Goal: Transaction & Acquisition: Download file/media

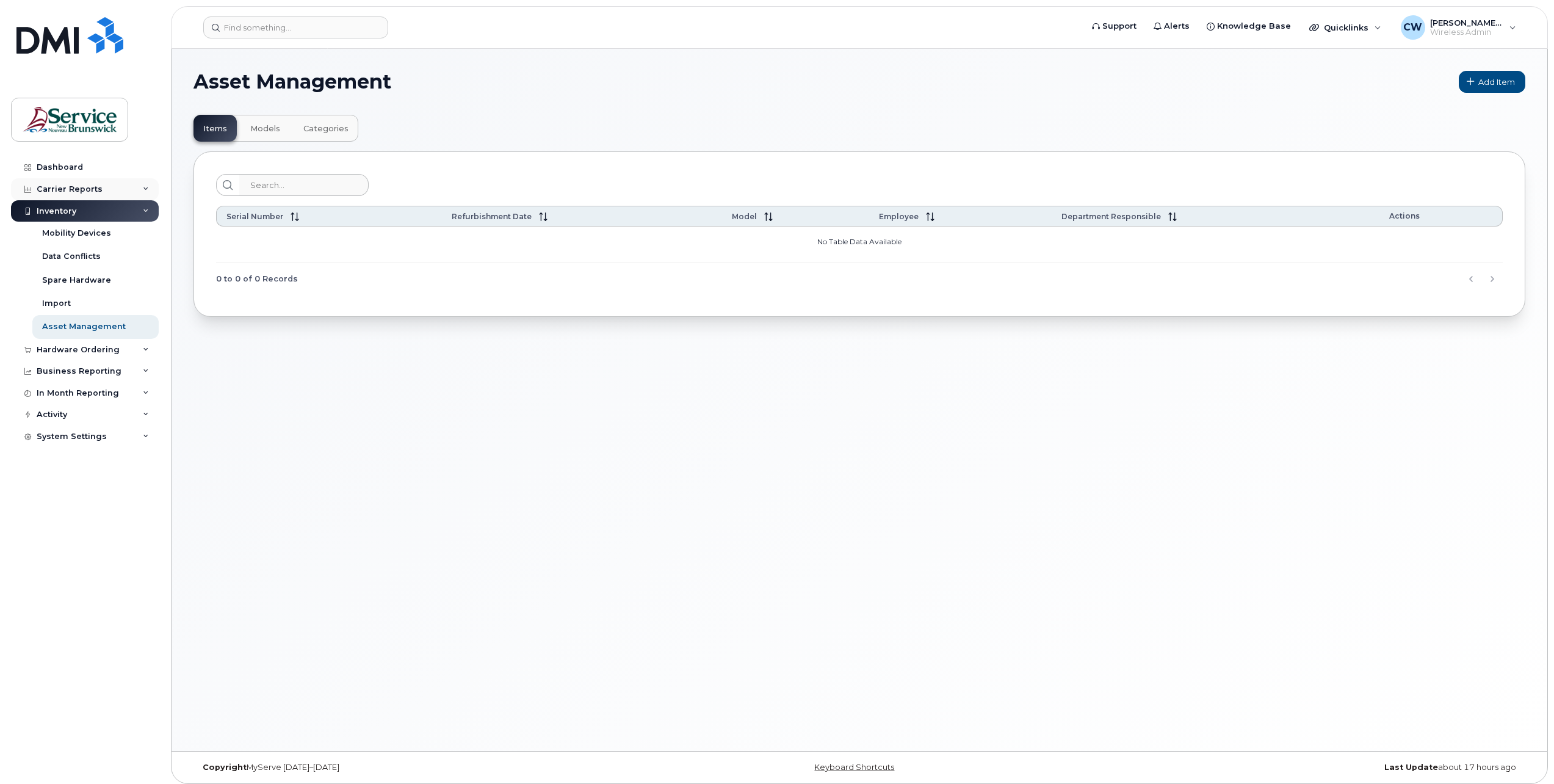
click at [52, 186] on div "Carrier Reports" at bounding box center [70, 189] width 66 height 10
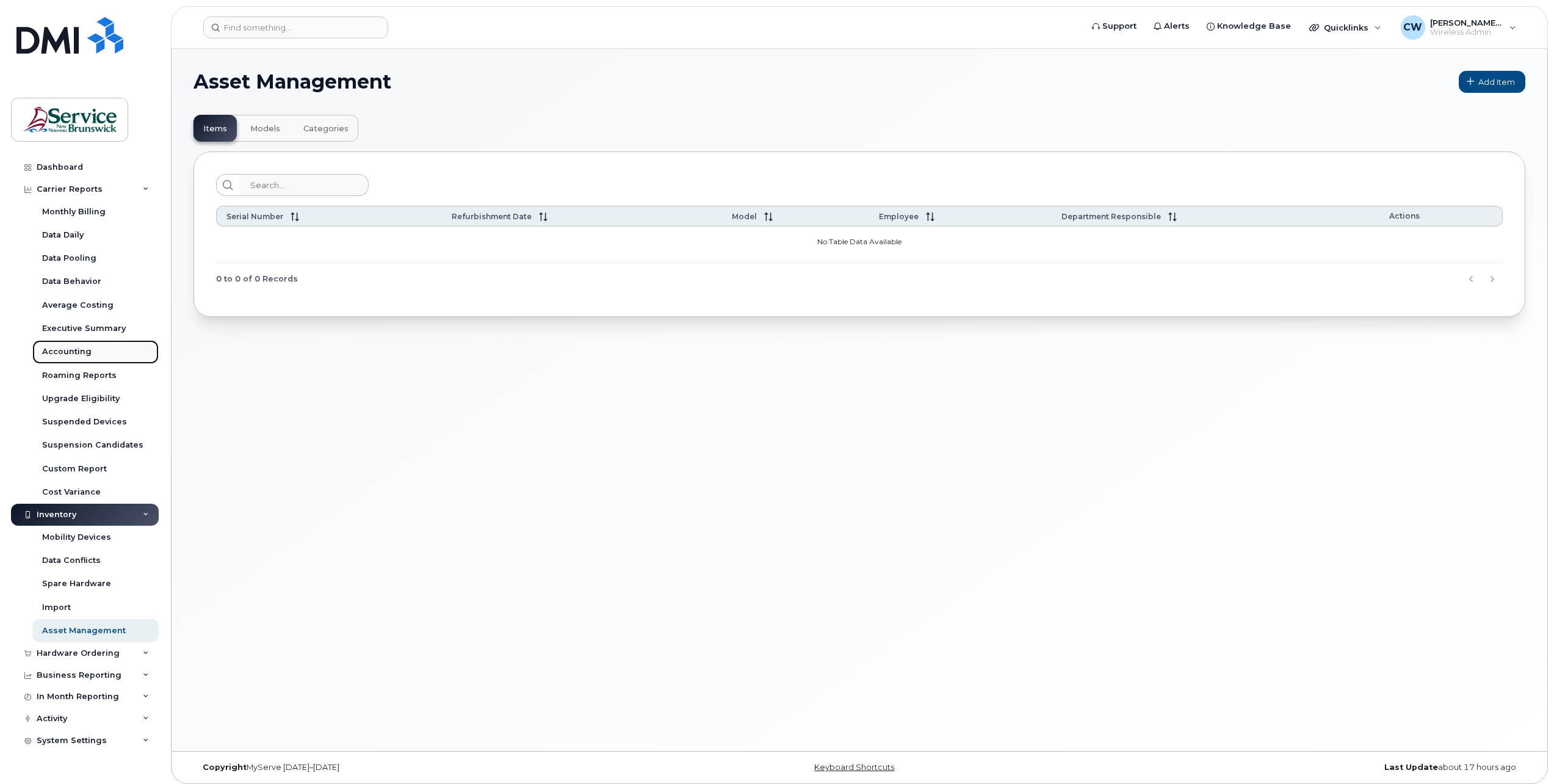
click at [69, 351] on div "Accounting" at bounding box center [67, 351] width 49 height 11
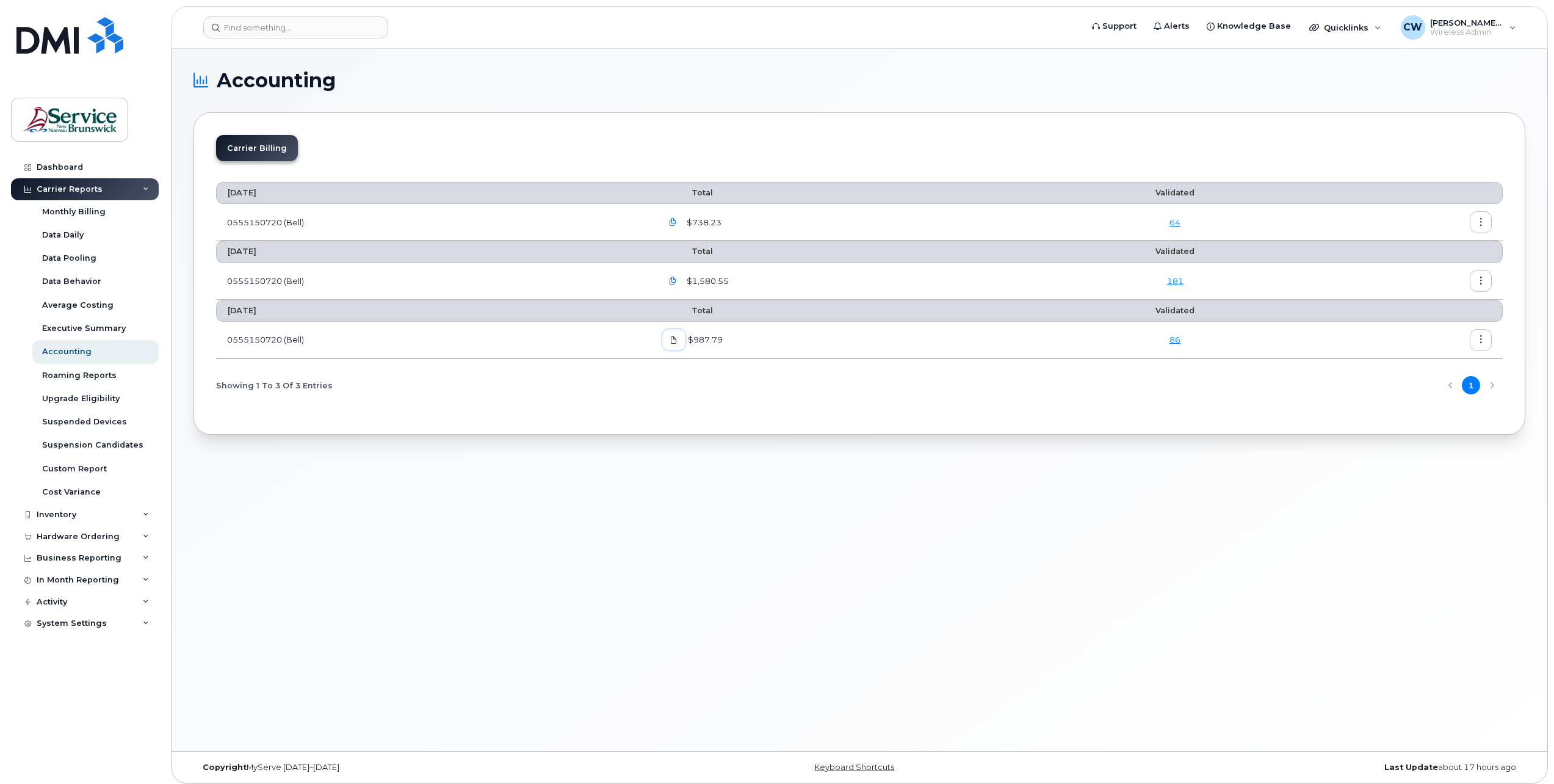
click at [677, 338] on icon at bounding box center [673, 340] width 7 height 7
click at [676, 279] on icon "button" at bounding box center [673, 281] width 8 height 8
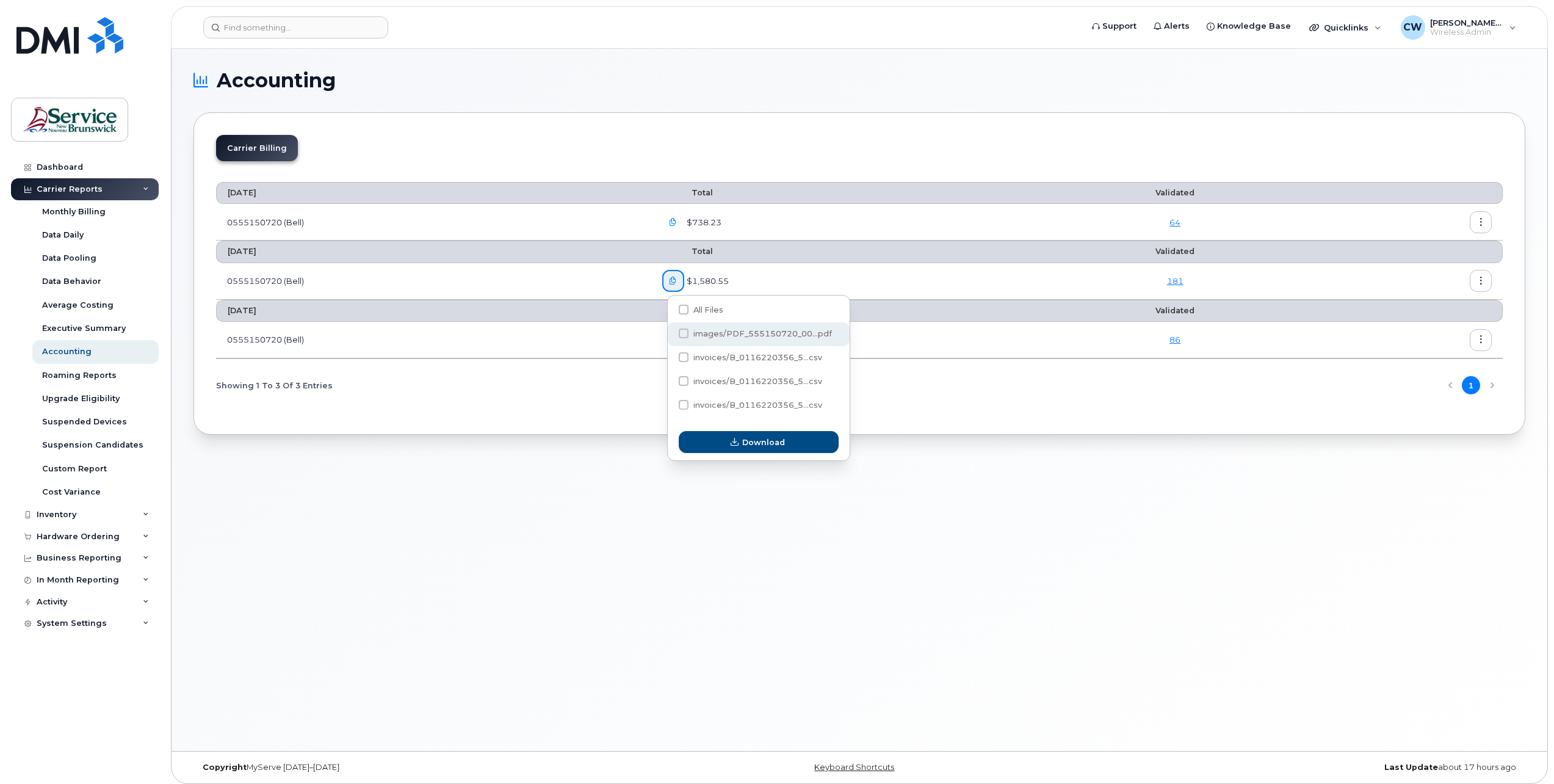
click at [681, 332] on span at bounding box center [683, 333] width 10 height 10
click at [670, 332] on input "images/PDF_555150720_00...pdf" at bounding box center [667, 333] width 6 height 6
checkbox input "true"
click at [753, 440] on span "Download" at bounding box center [763, 442] width 43 height 12
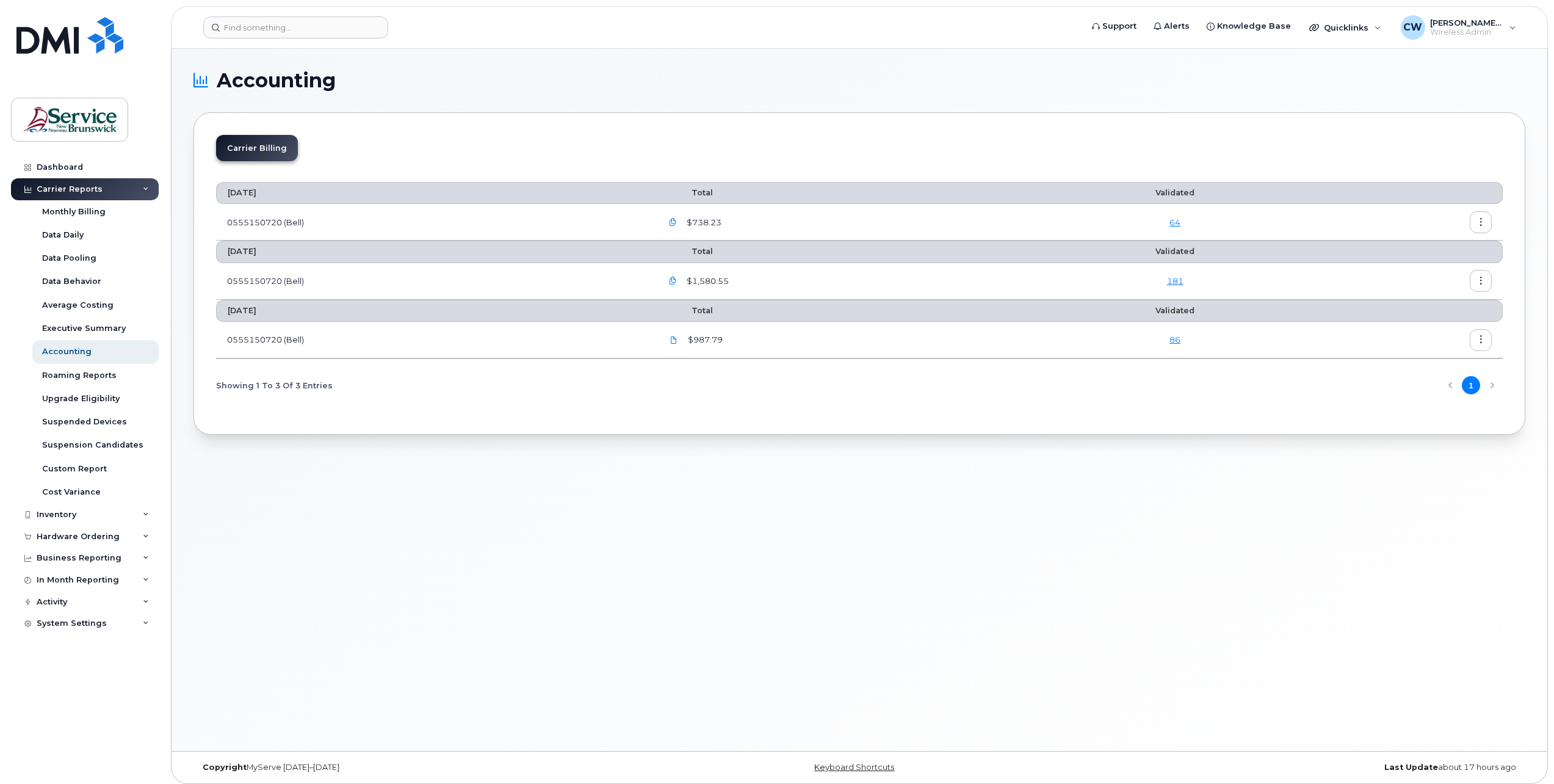
click at [677, 221] on icon "button" at bounding box center [673, 223] width 8 height 8
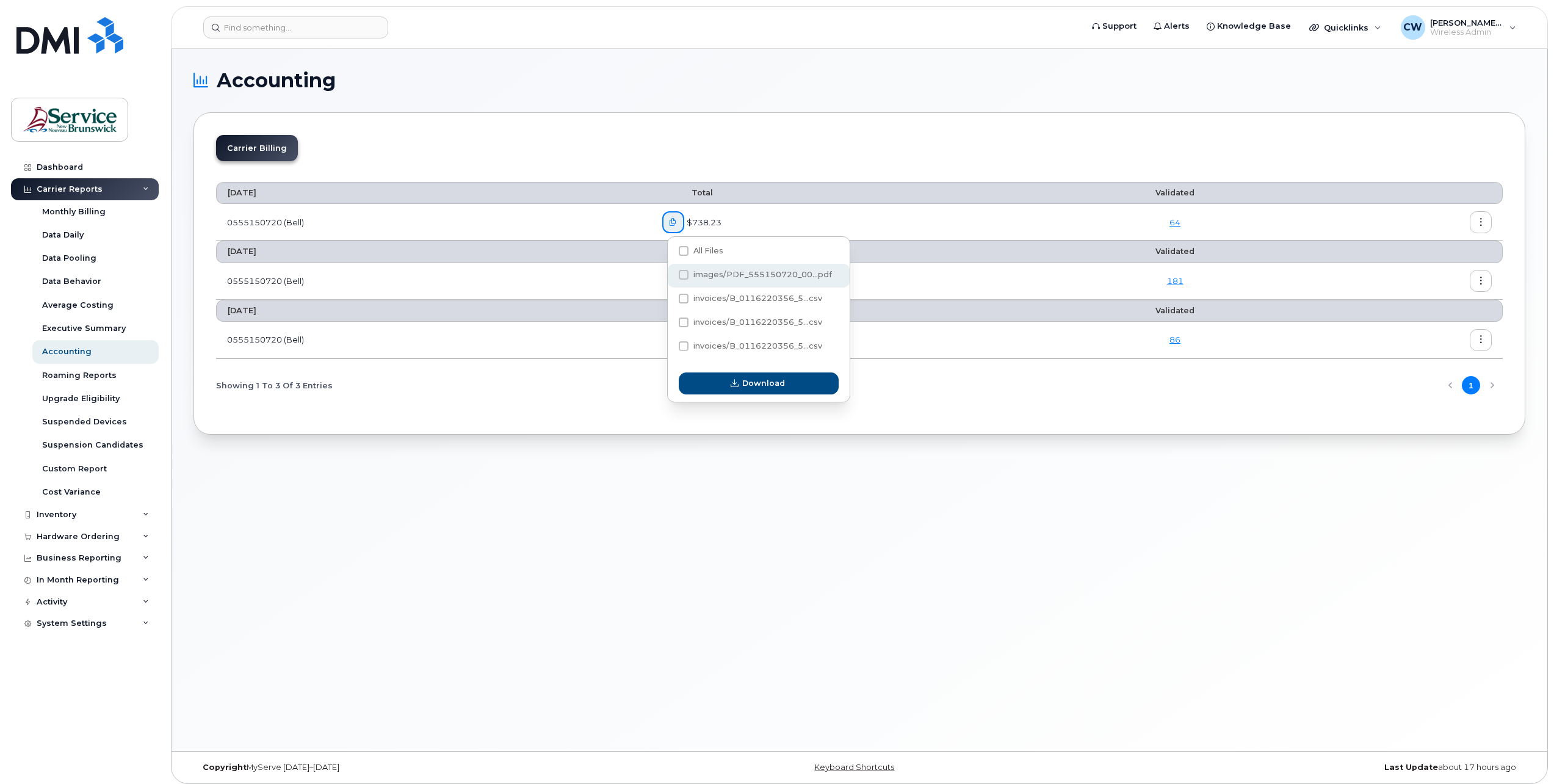
click at [684, 272] on span at bounding box center [683, 274] width 10 height 10
click at [670, 272] on input "images/PDF_555150720_00...pdf" at bounding box center [667, 275] width 6 height 6
checkbox input "true"
click at [760, 383] on span "Download" at bounding box center [763, 383] width 43 height 12
